Goal: Find contact information: Find contact information

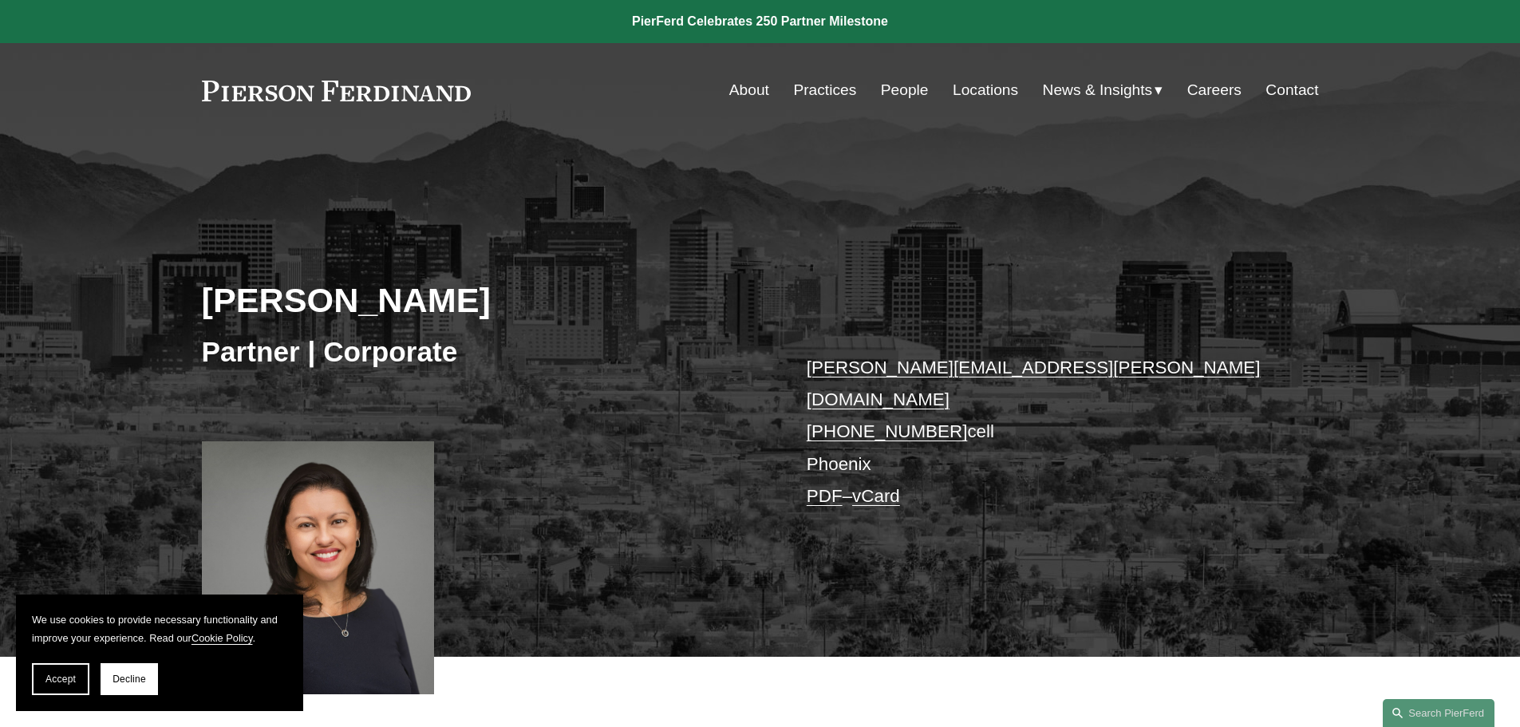
click at [751, 86] on link "About" at bounding box center [749, 90] width 40 height 30
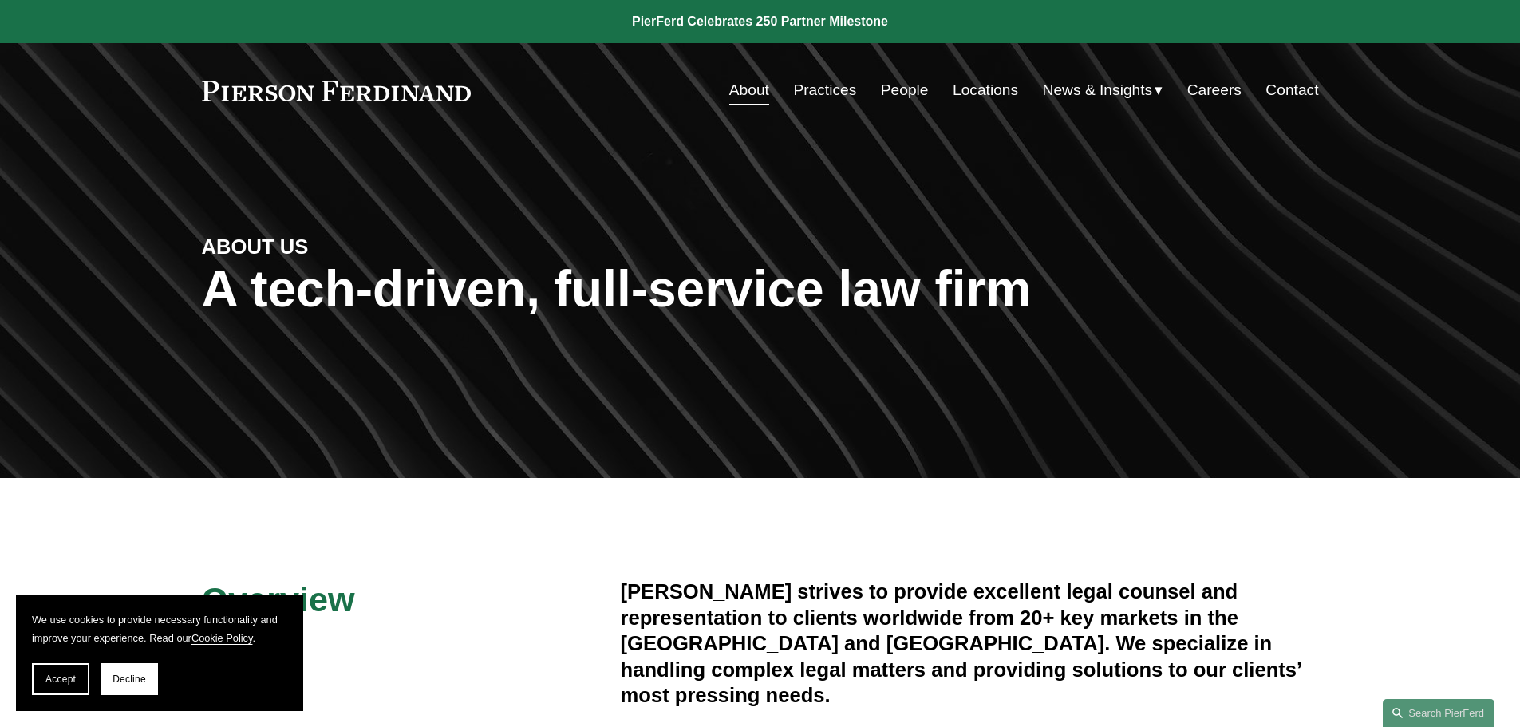
click at [883, 88] on link "People" at bounding box center [905, 90] width 48 height 30
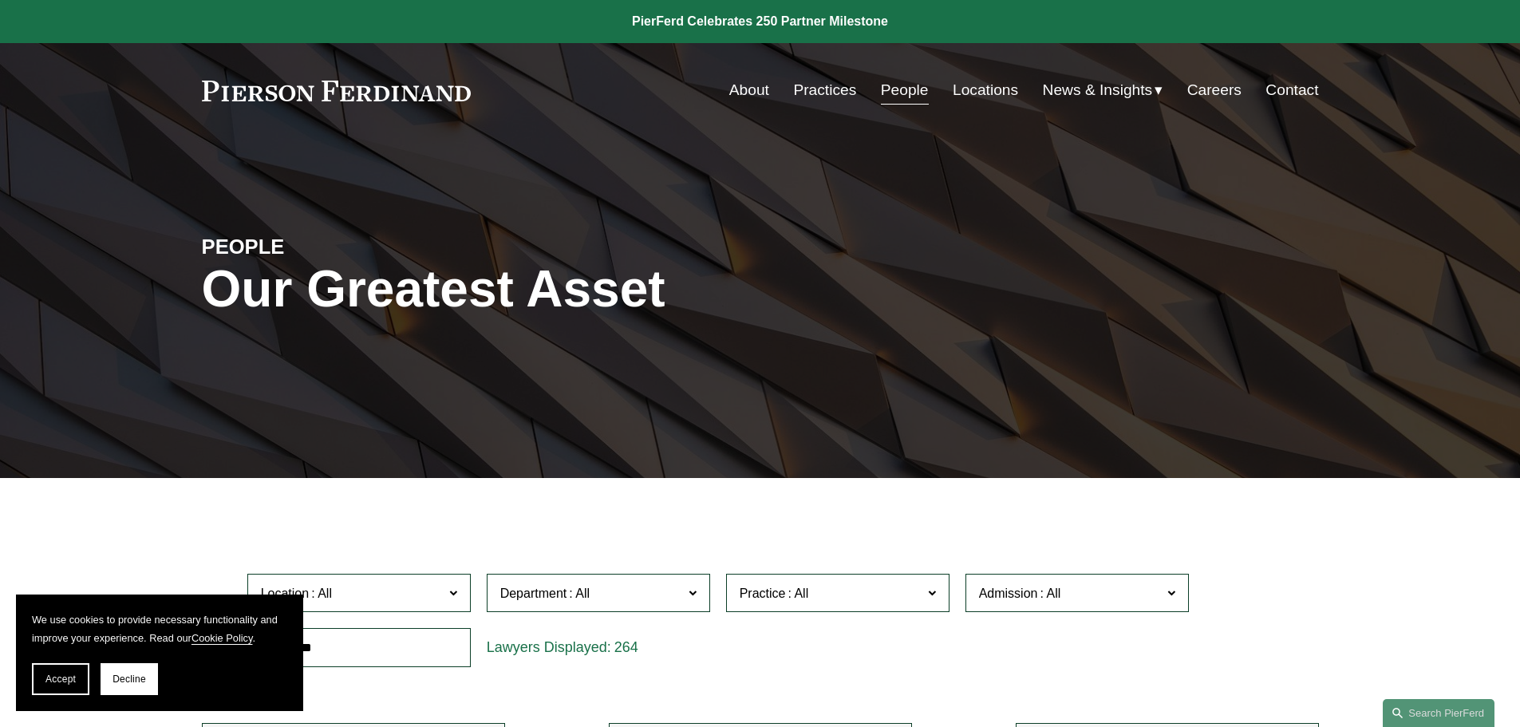
click at [999, 89] on link "Locations" at bounding box center [984, 90] width 65 height 30
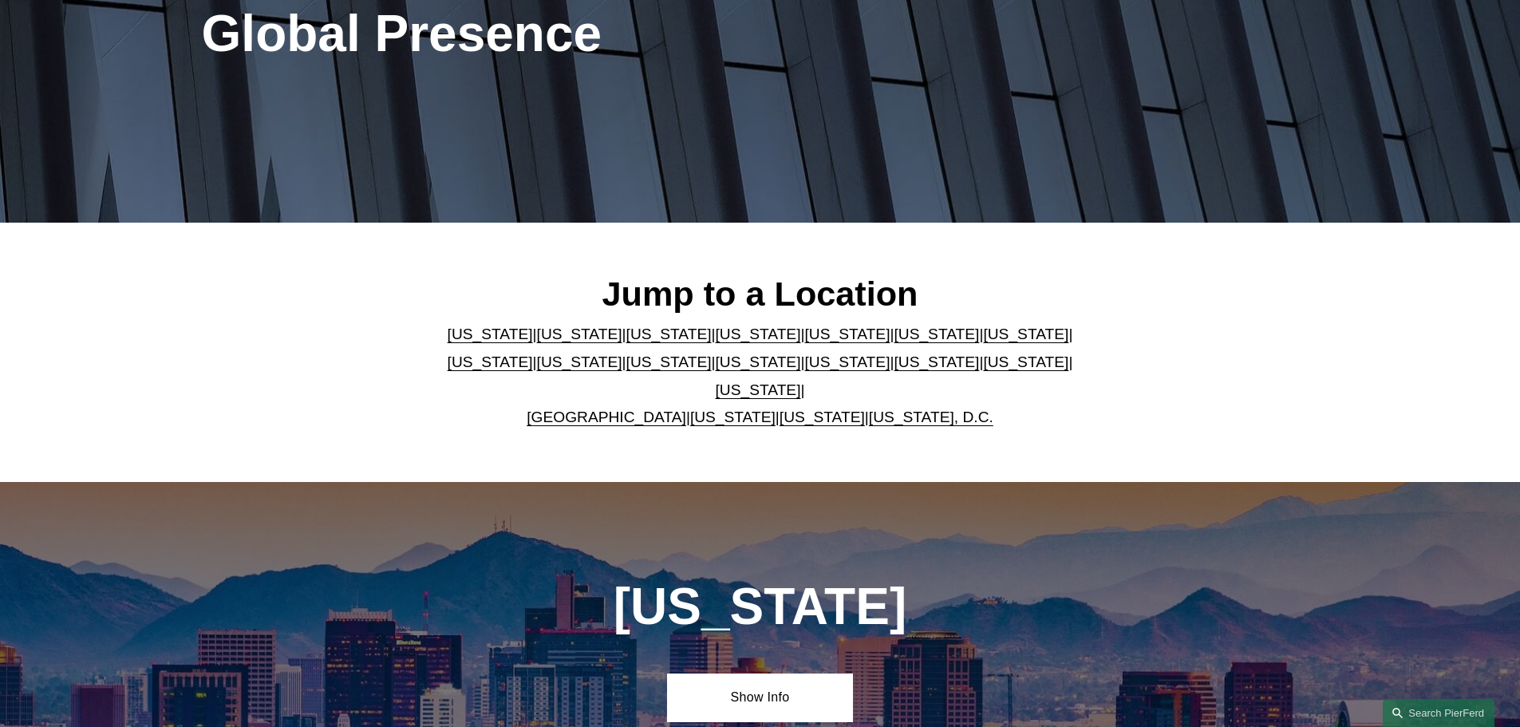
scroll to position [319, 0]
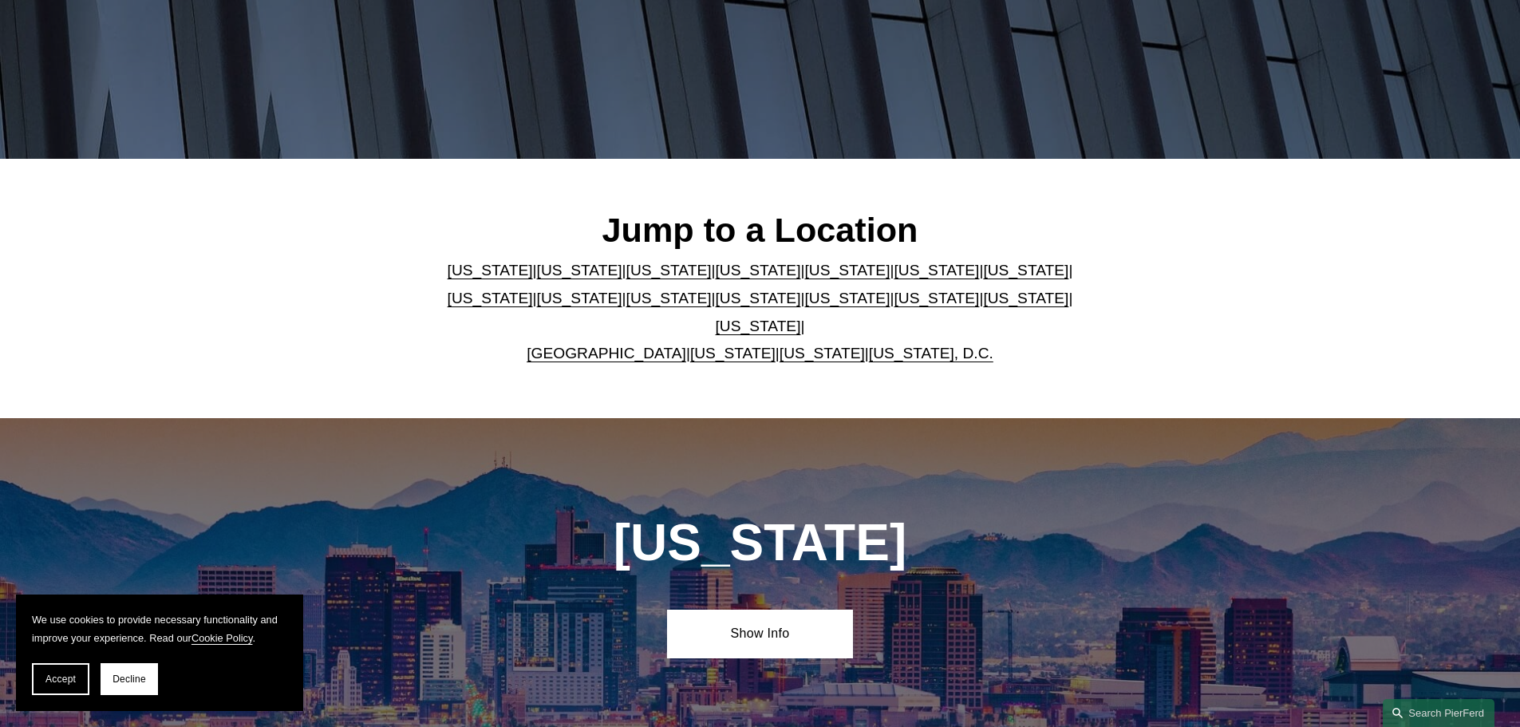
click at [472, 274] on link "[US_STATE]" at bounding box center [490, 270] width 85 height 17
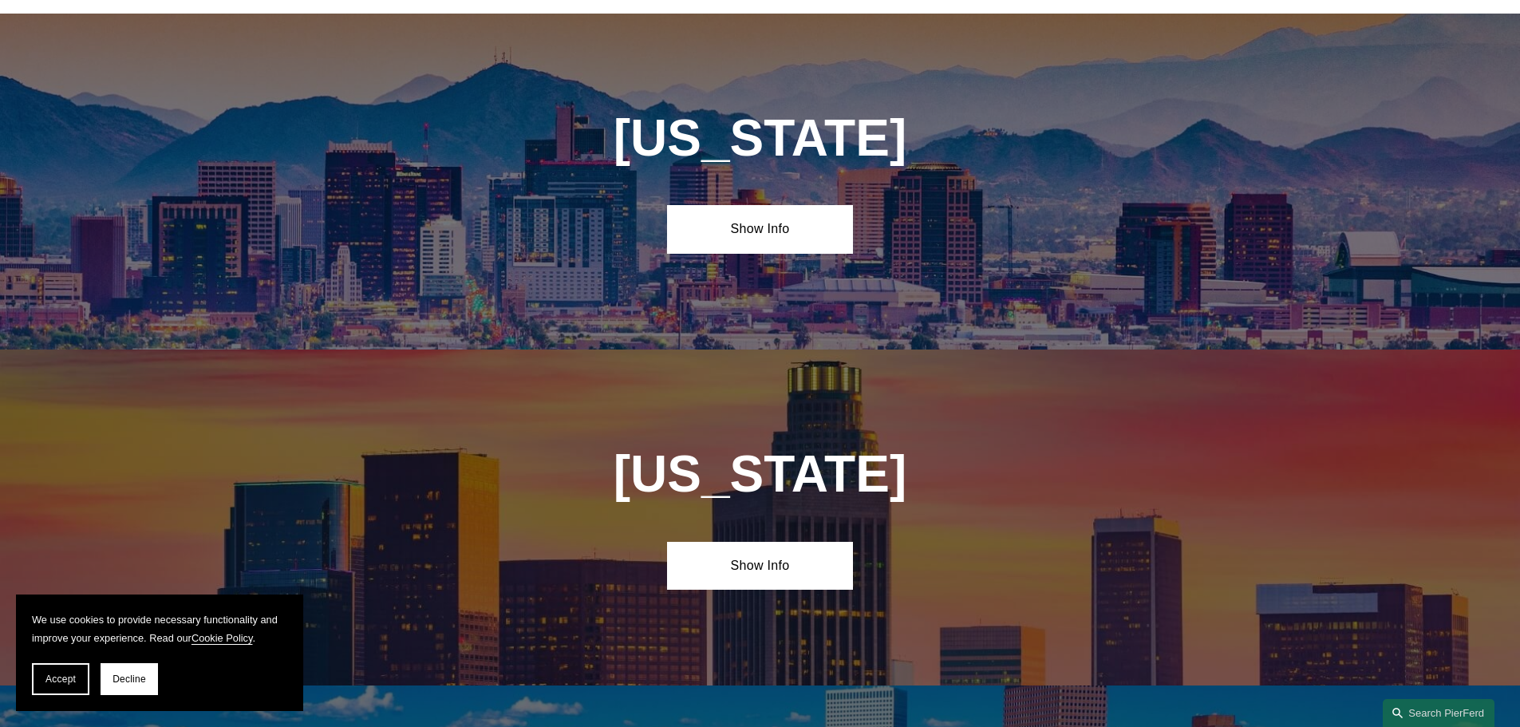
scroll to position [724, 0]
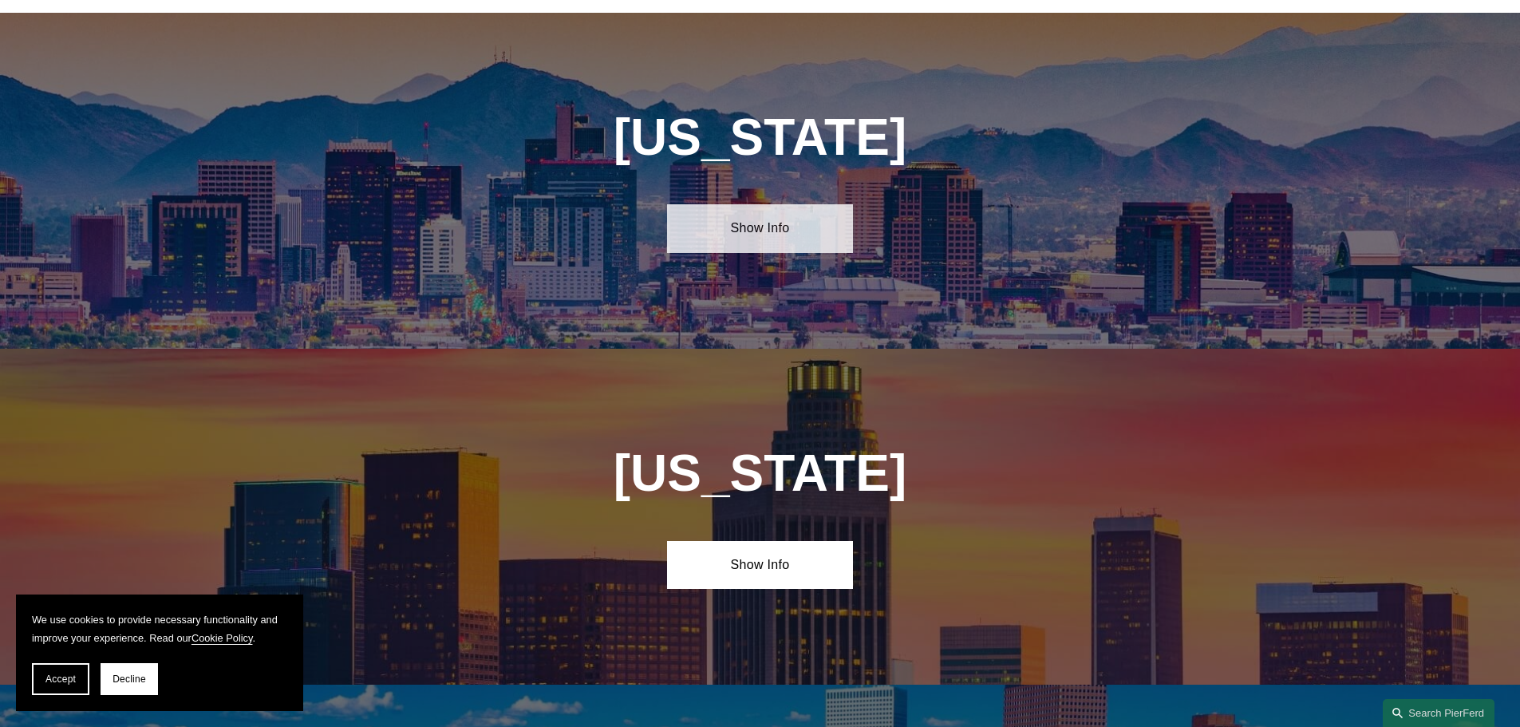
click at [758, 217] on link "Show Info" at bounding box center [760, 228] width 186 height 48
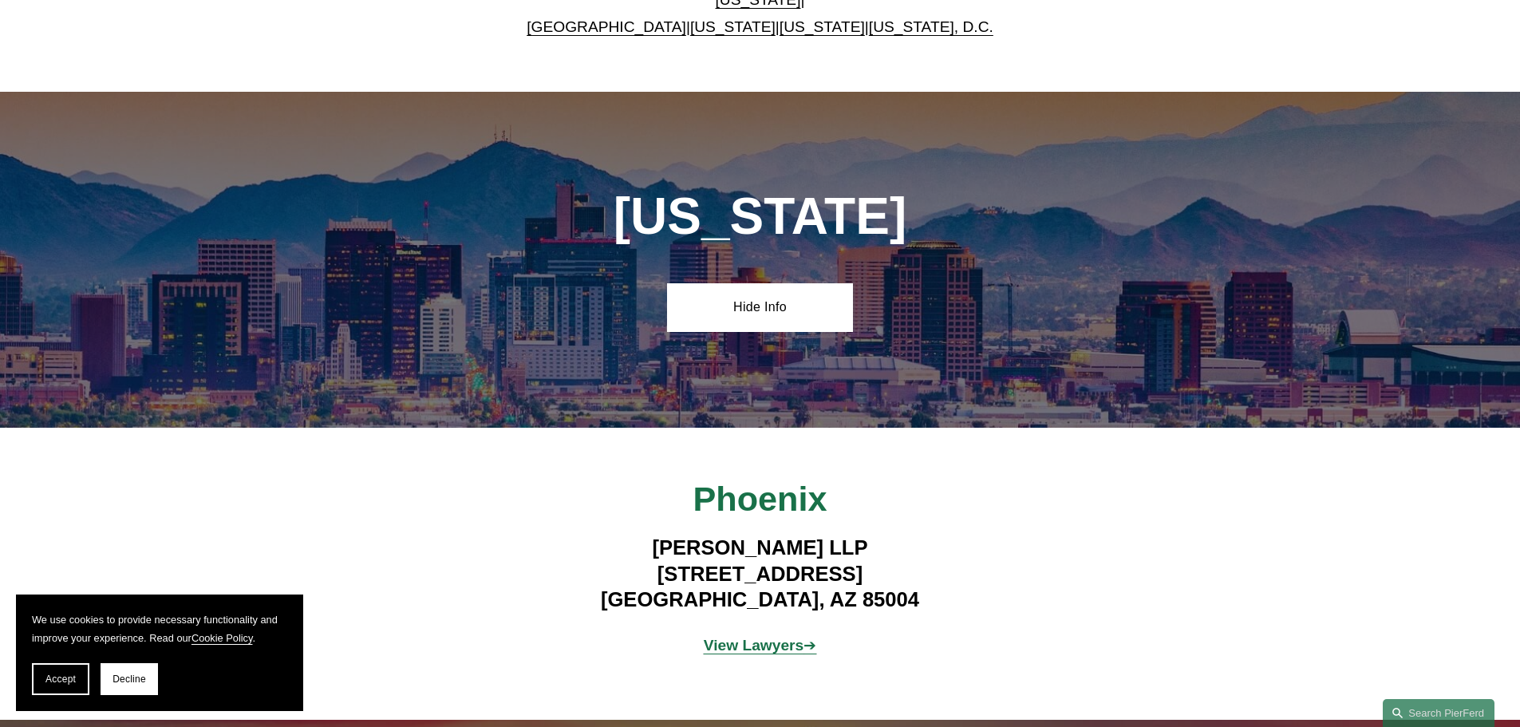
scroll to position [645, 0]
click at [769, 637] on strong "View Lawyers" at bounding box center [754, 645] width 101 height 17
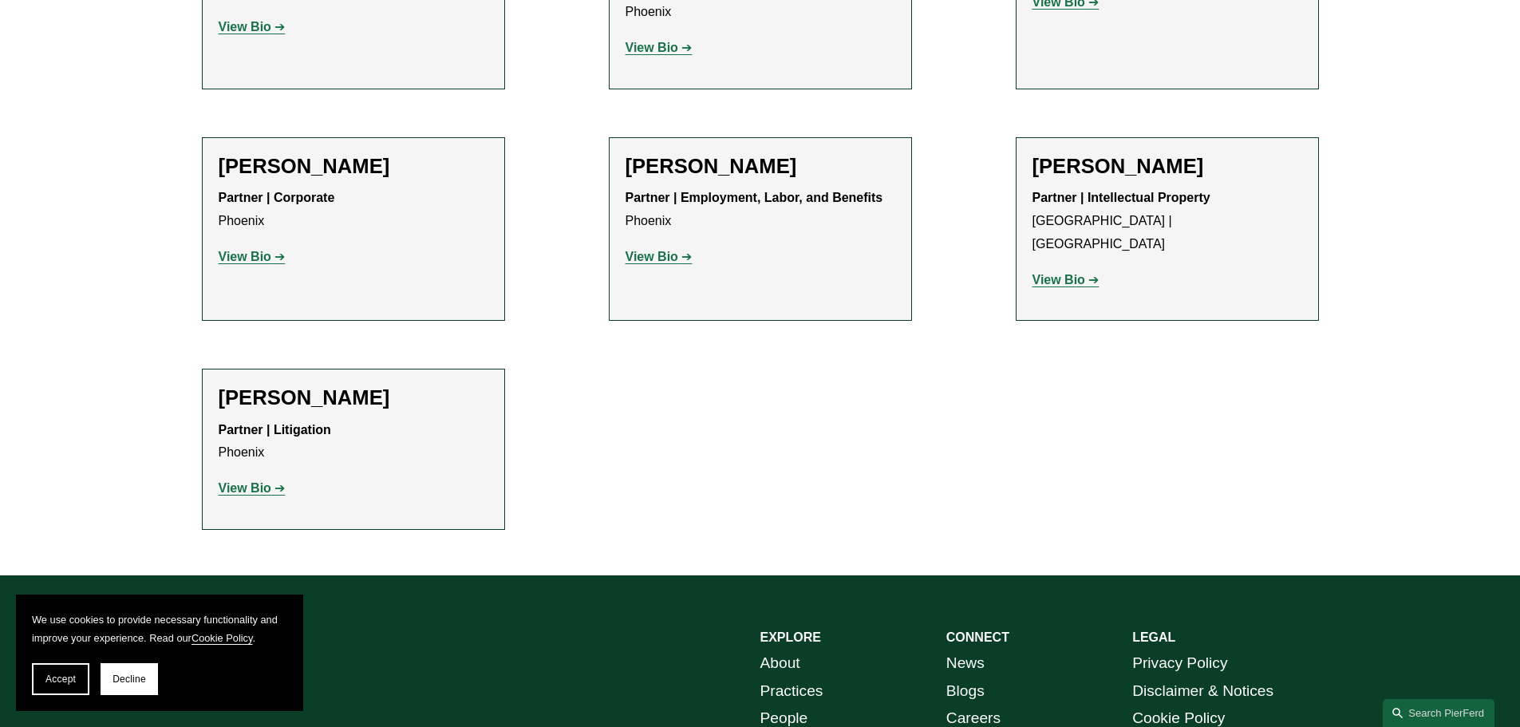
scroll to position [877, 0]
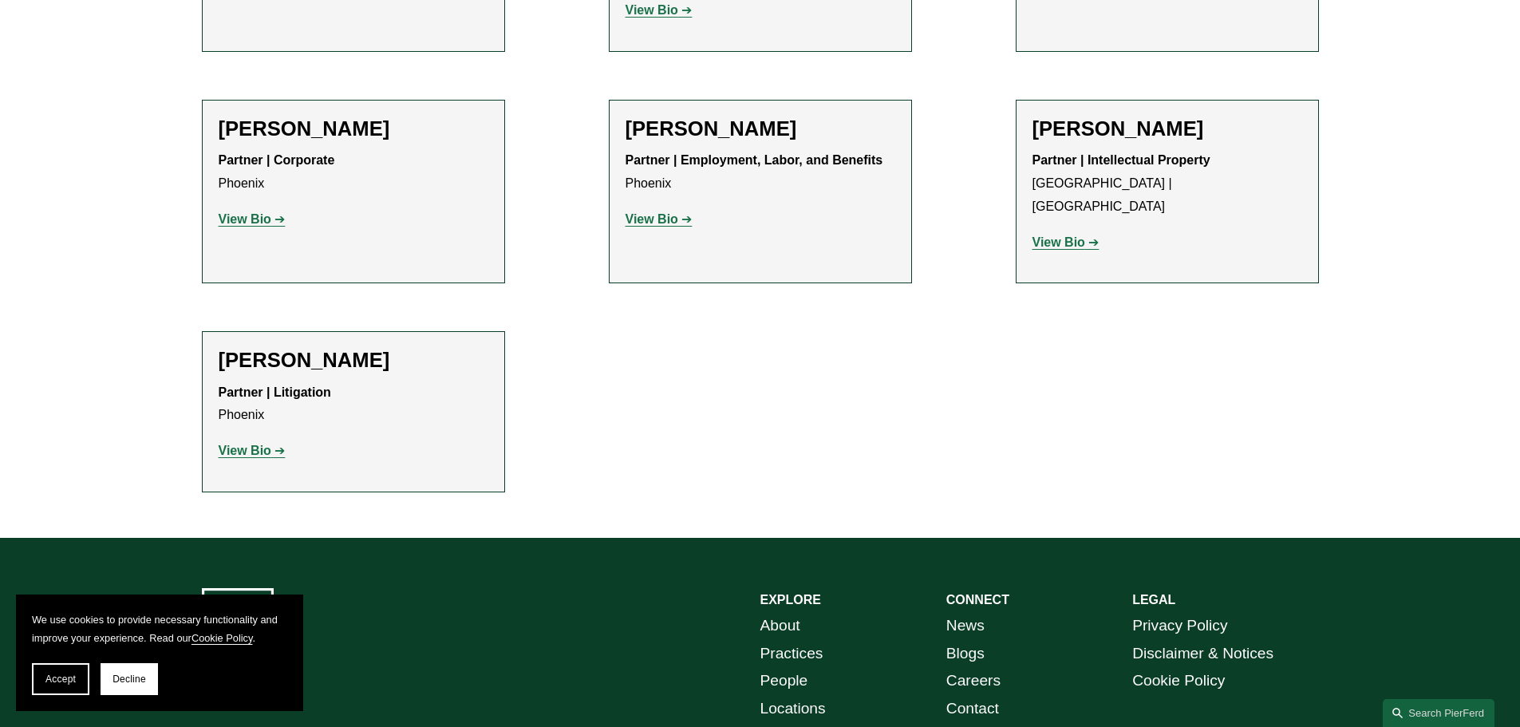
click at [228, 221] on strong "View Bio" at bounding box center [245, 219] width 53 height 14
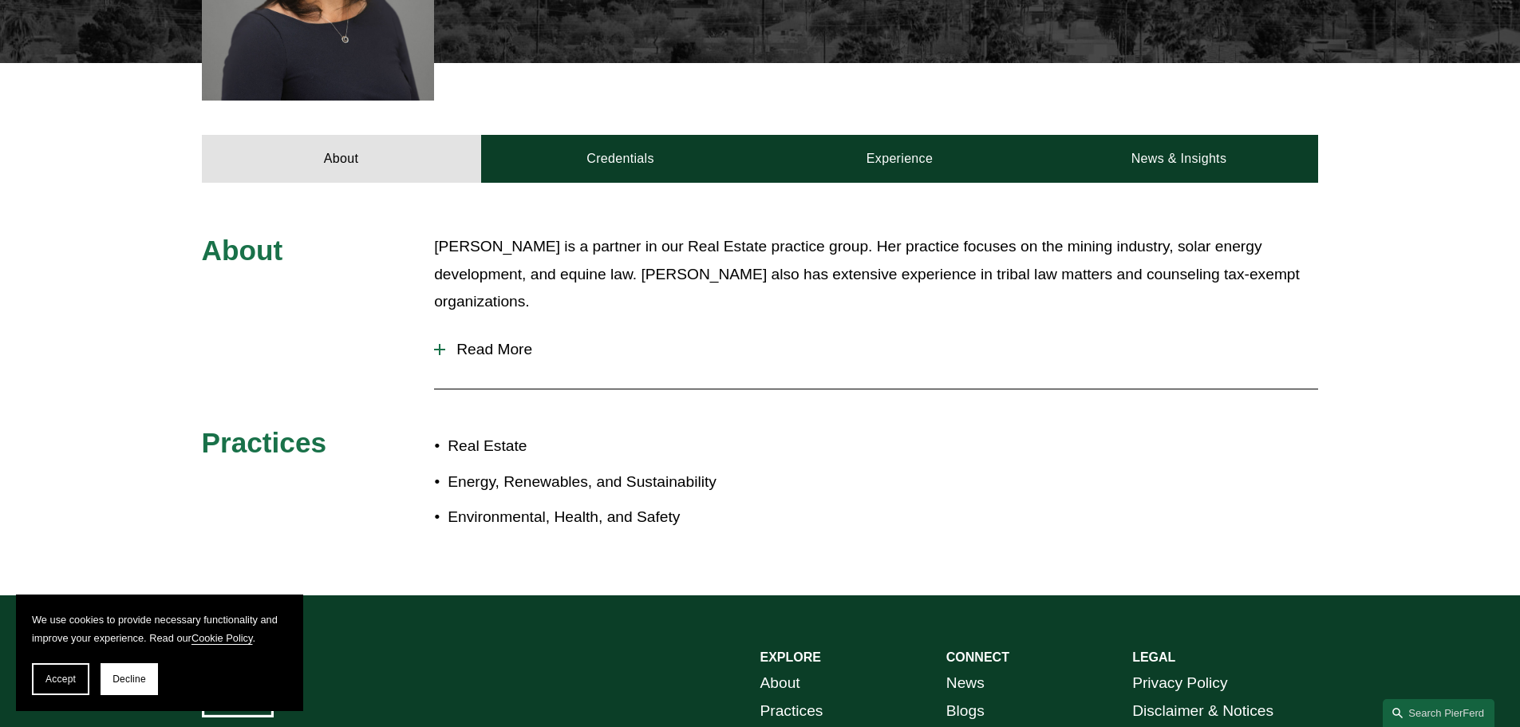
scroll to position [638, 0]
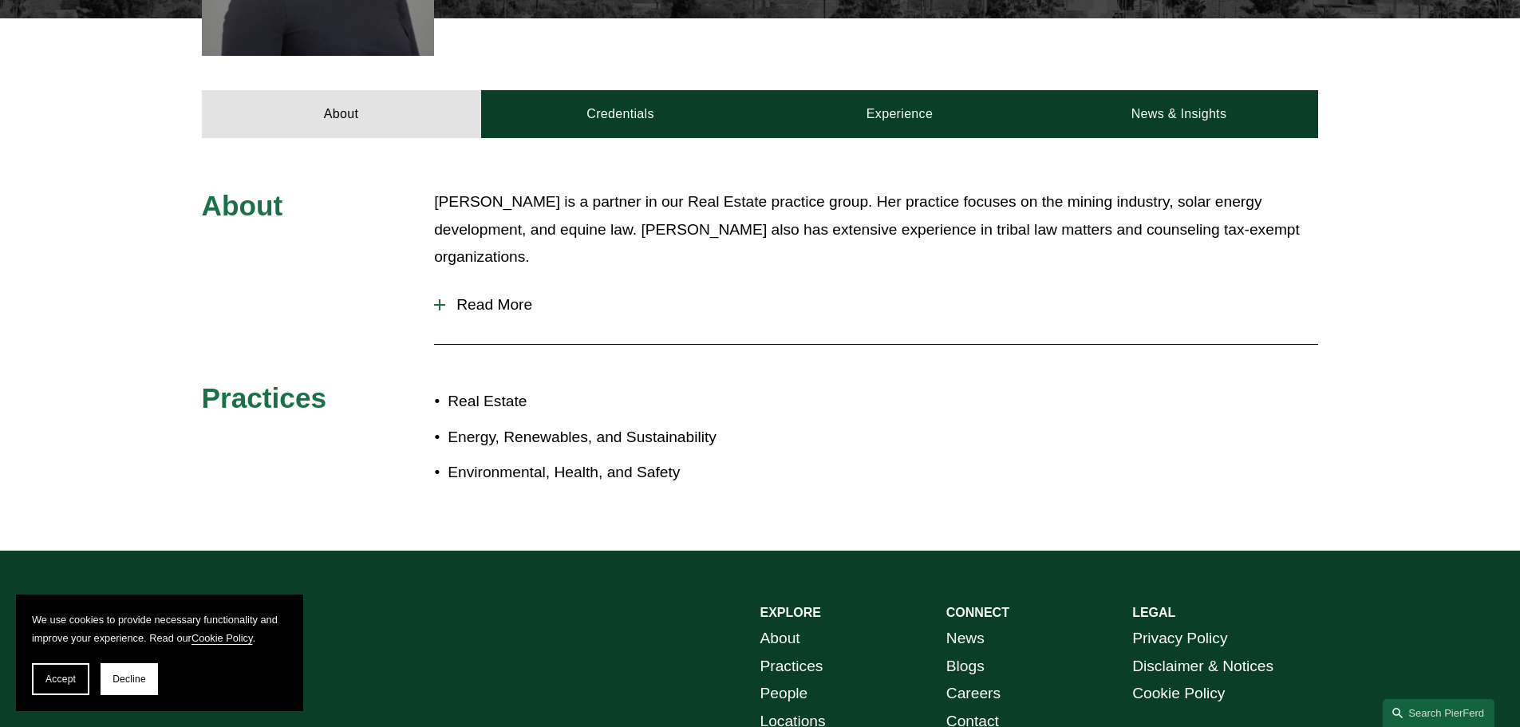
click at [525, 296] on span "Read More" at bounding box center [881, 305] width 873 height 18
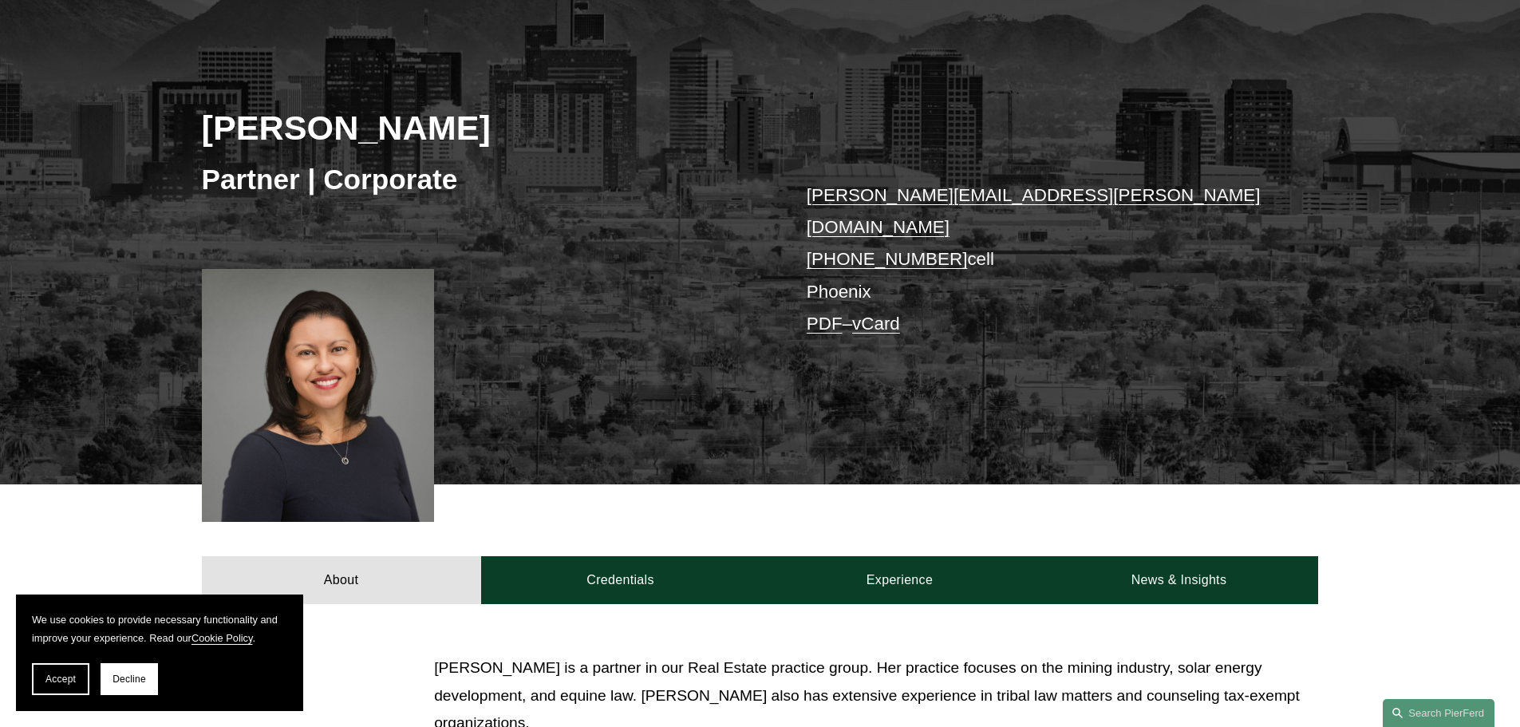
scroll to position [160, 0]
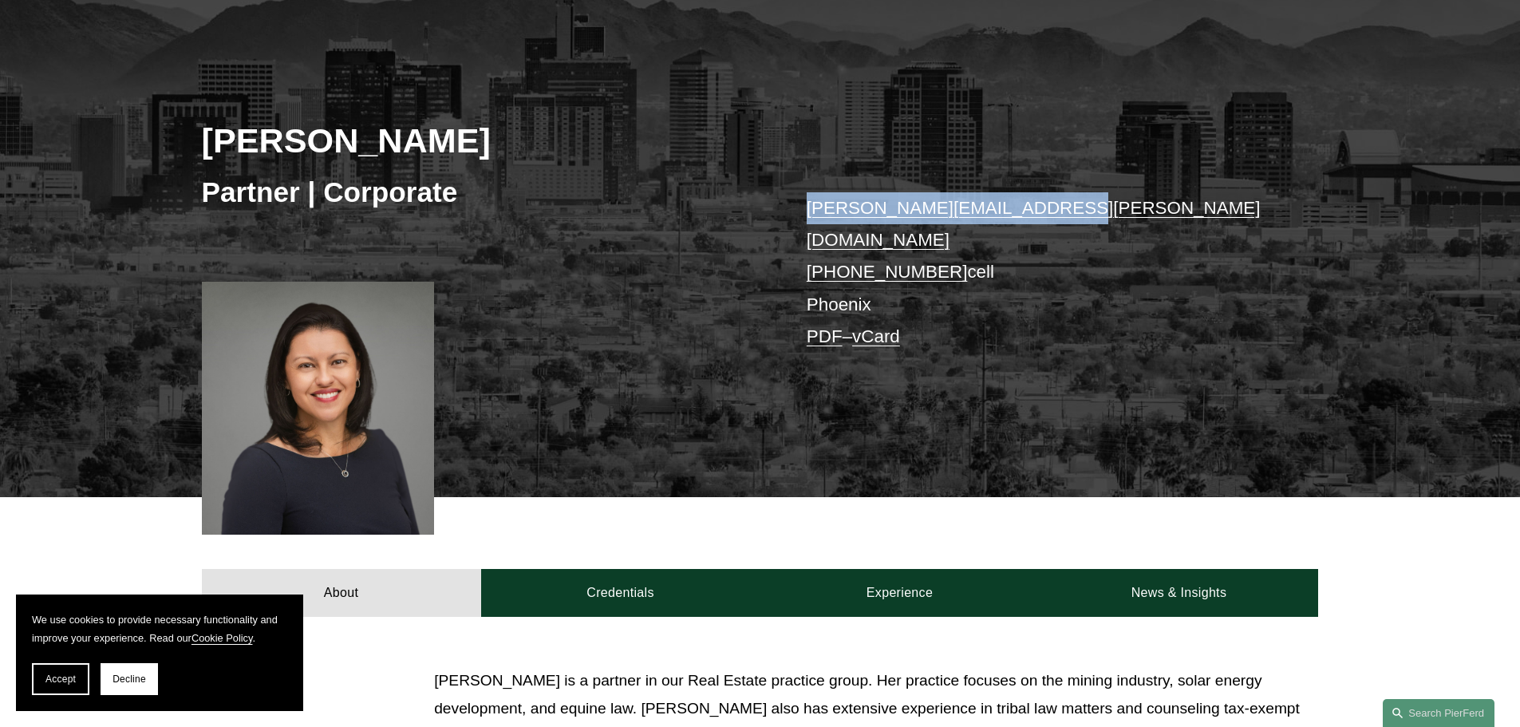
drag, startPoint x: 794, startPoint y: 211, endPoint x: 1038, endPoint y: 202, distance: 244.3
click at [1038, 202] on div "Marian C. LaLonde Partner | Corporate marian.lalonde@pierferd.com +1.520.270.60…" at bounding box center [760, 260] width 1520 height 473
copy link "marian.lalonde@pierferd.com"
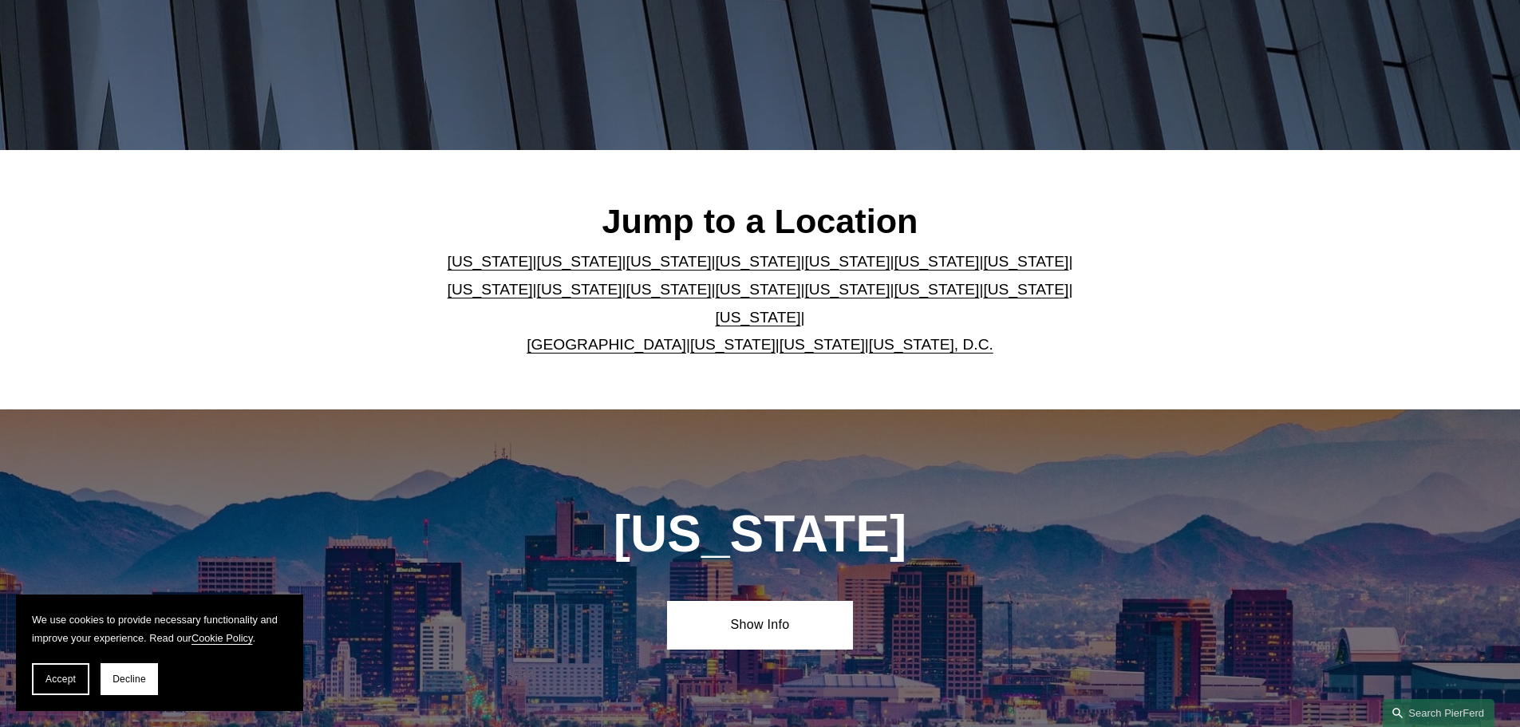
scroll to position [319, 0]
